Goal: Task Accomplishment & Management: Manage account settings

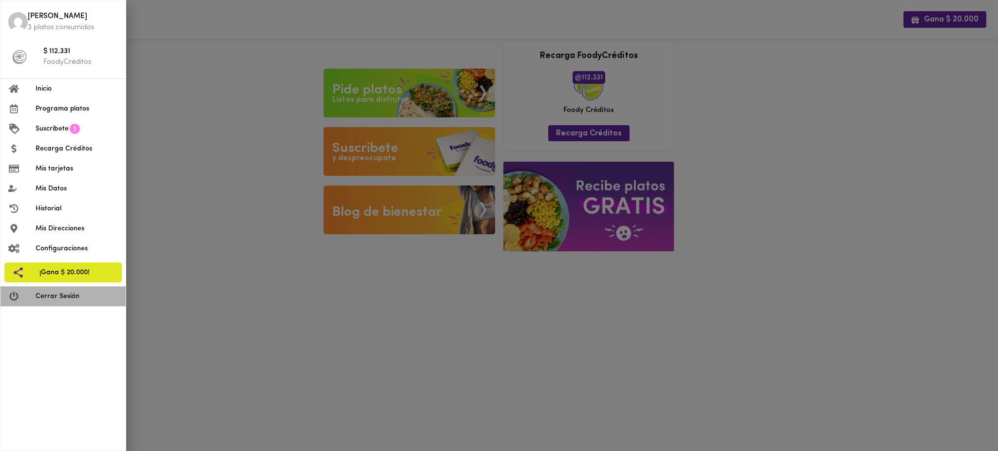
click at [70, 302] on li "Cerrar Sesión" at bounding box center [62, 296] width 125 height 20
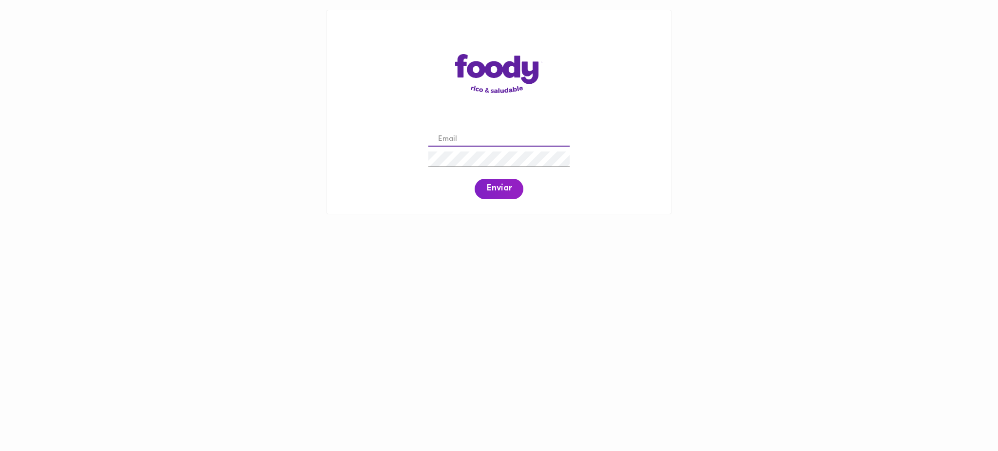
click at [474, 135] on input "email" at bounding box center [498, 139] width 141 height 15
paste input "[EMAIL_ADDRESS][DOMAIN_NAME]"
type input "[EMAIL_ADDRESS][DOMAIN_NAME]"
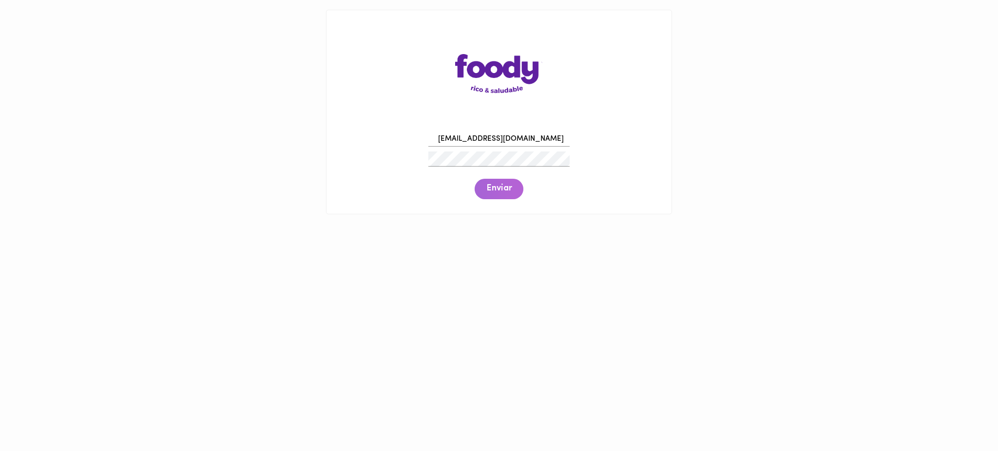
click at [499, 185] on span "Enviar" at bounding box center [498, 189] width 25 height 11
